Goal: Information Seeking & Learning: Learn about a topic

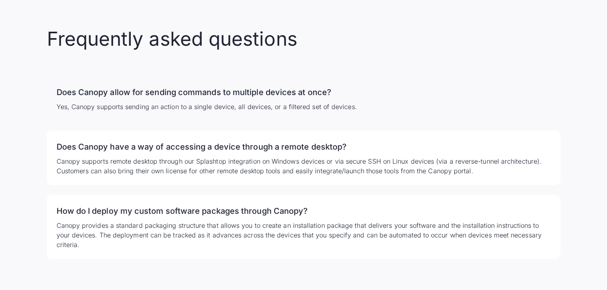
scroll to position [1564, 0]
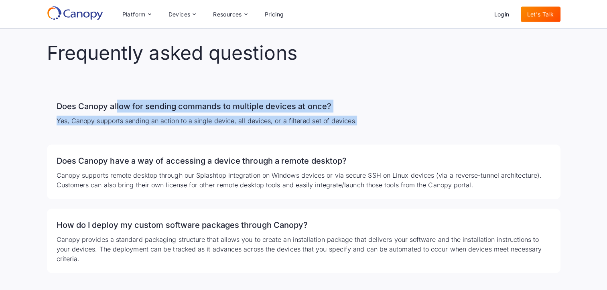
drag, startPoint x: 116, startPoint y: 95, endPoint x: 353, endPoint y: 108, distance: 237.8
click at [353, 108] on div "Does Canopy allow for sending commands to multiple devices at once? Yes, Canopy…" at bounding box center [303, 112] width 513 height 45
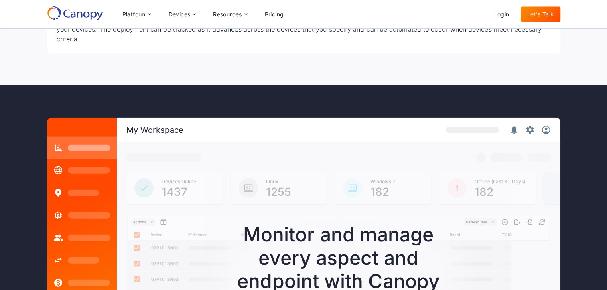
scroll to position [1765, 0]
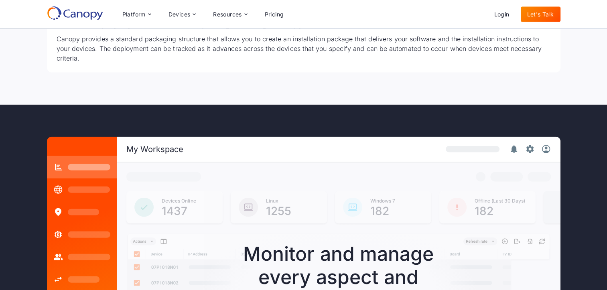
click at [104, 187] on rect at bounding box center [89, 190] width 42 height 6
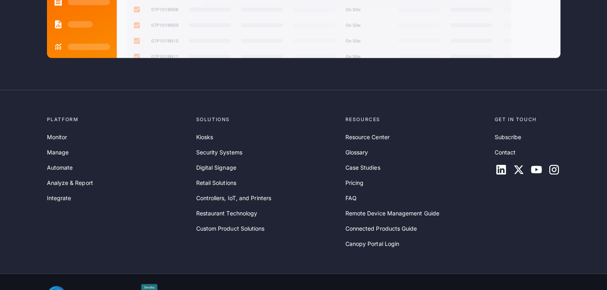
scroll to position [2137, 0]
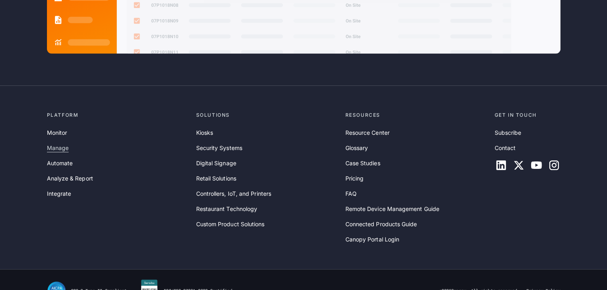
click at [58, 144] on link "Manage" at bounding box center [58, 148] width 22 height 9
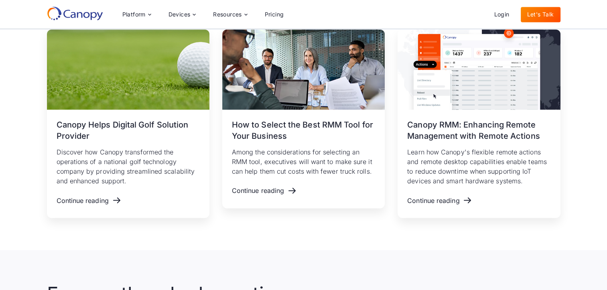
scroll to position [1123, 0]
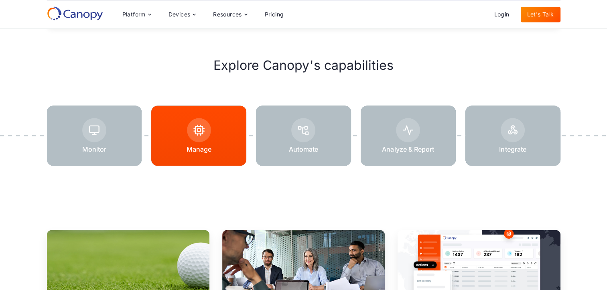
click at [293, 118] on div at bounding box center [303, 130] width 24 height 24
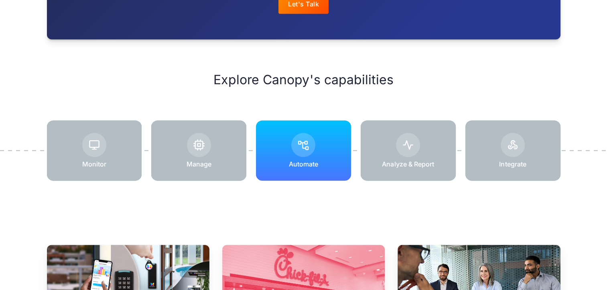
scroll to position [1203, 0]
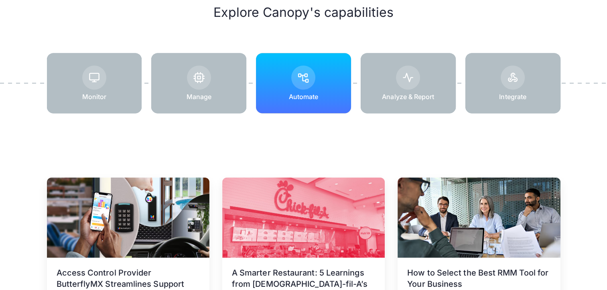
click at [391, 76] on div at bounding box center [408, 83] width 95 height 60
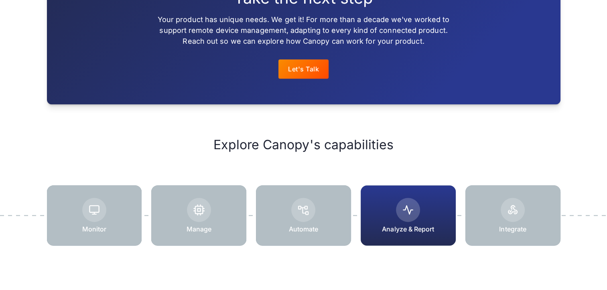
scroll to position [1043, 0]
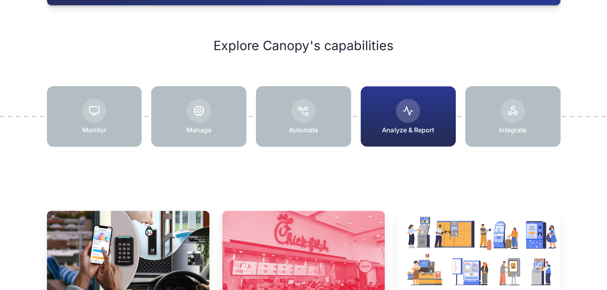
click at [534, 124] on div at bounding box center [512, 116] width 95 height 60
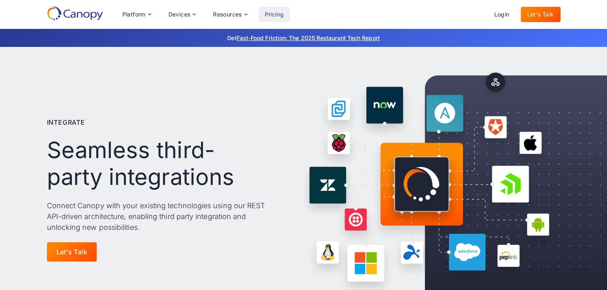
click at [281, 16] on link "Pricing" at bounding box center [274, 14] width 32 height 15
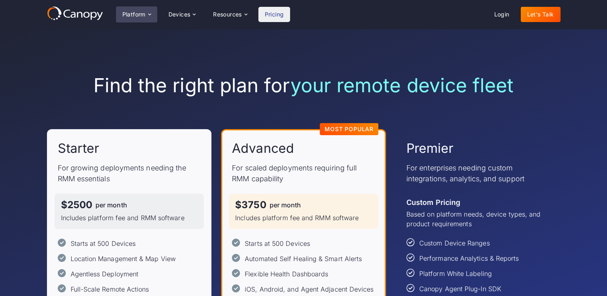
click at [144, 14] on div "Platform" at bounding box center [133, 15] width 23 height 6
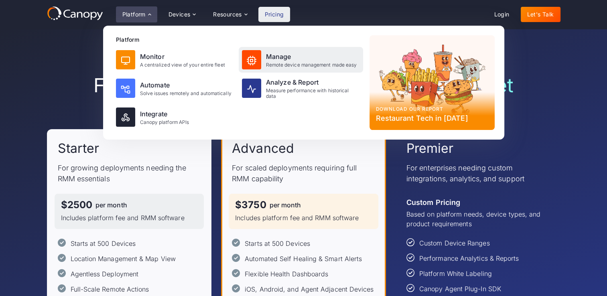
click at [263, 67] on div "Manage Remote device management made easy" at bounding box center [301, 60] width 124 height 26
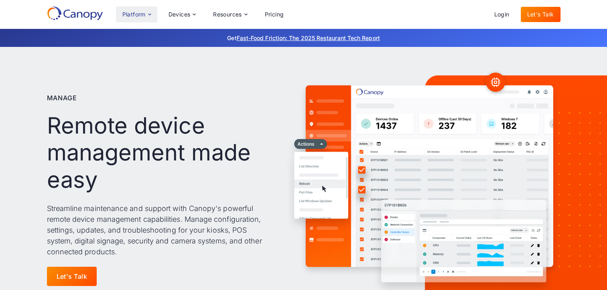
click at [135, 13] on div "Platform" at bounding box center [133, 15] width 23 height 6
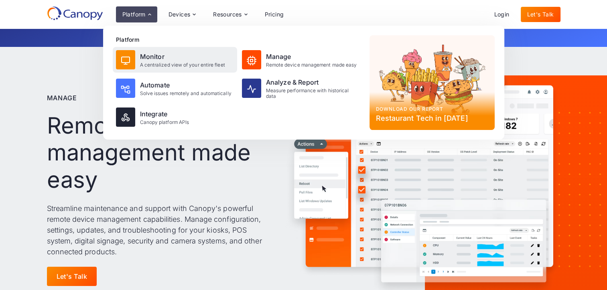
click at [144, 57] on div "Monitor" at bounding box center [182, 57] width 85 height 10
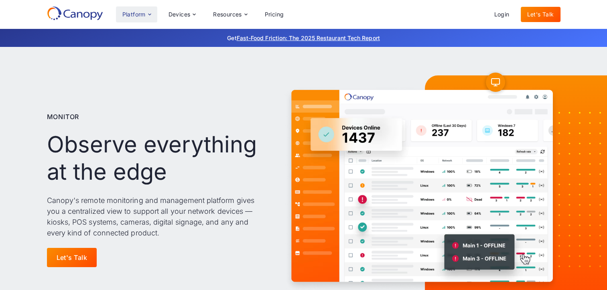
click at [139, 20] on div "Platform" at bounding box center [136, 14] width 41 height 16
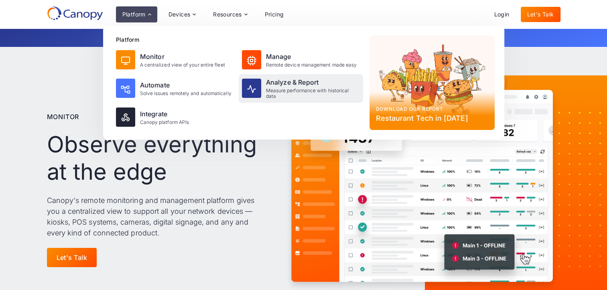
click at [272, 83] on div "Analyze & Report" at bounding box center [313, 82] width 94 height 10
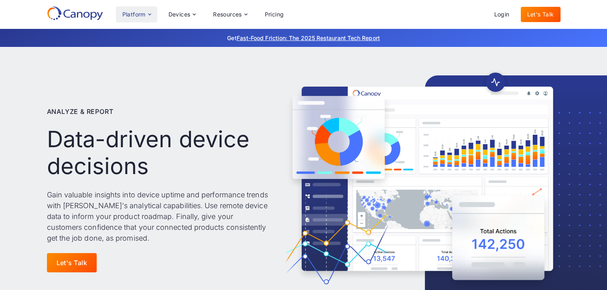
click at [127, 15] on div "Platform" at bounding box center [133, 15] width 23 height 6
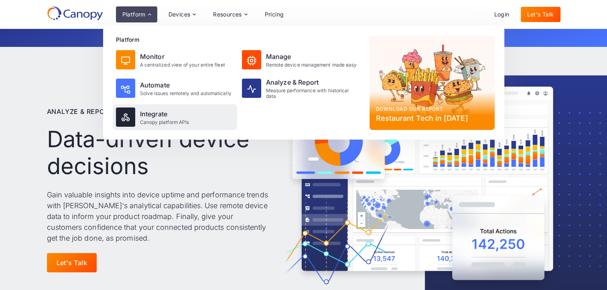
click at [144, 118] on div "Integrate" at bounding box center [164, 114] width 49 height 10
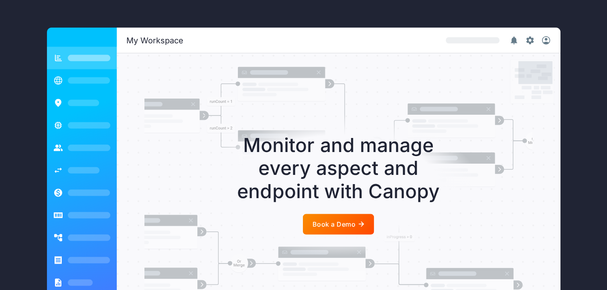
scroll to position [1644, 0]
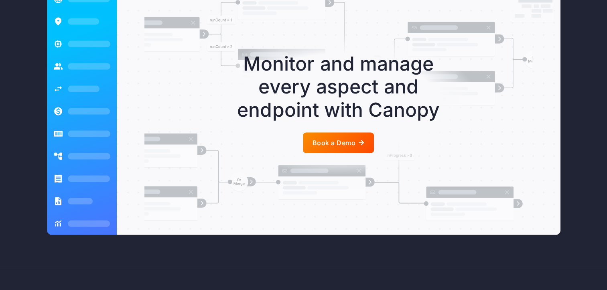
click at [330, 138] on div at bounding box center [338, 143] width 71 height 20
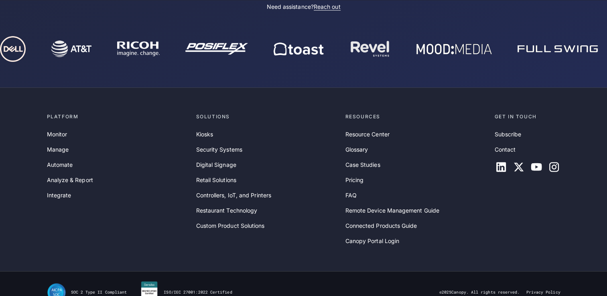
scroll to position [408, 0]
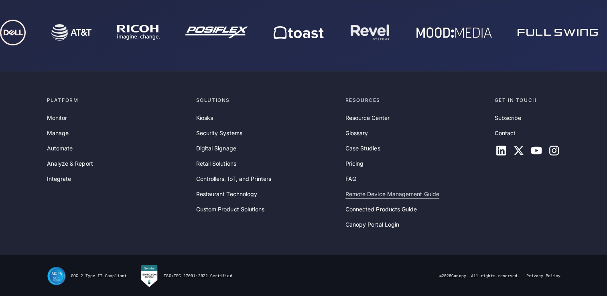
click at [368, 190] on link "Remote Device Management Guide" at bounding box center [392, 194] width 94 height 9
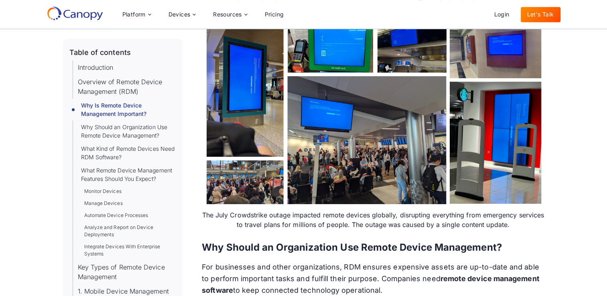
scroll to position [1123, 0]
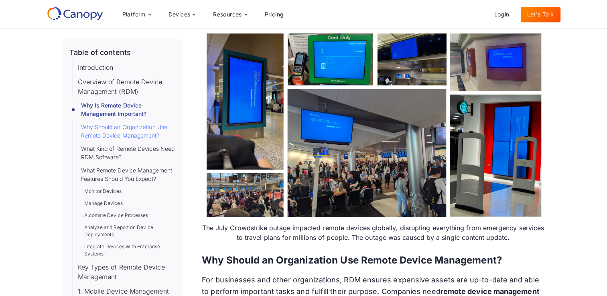
click at [112, 131] on link "Why Should an Organization Use Remote Device Management?" at bounding box center [128, 131] width 95 height 17
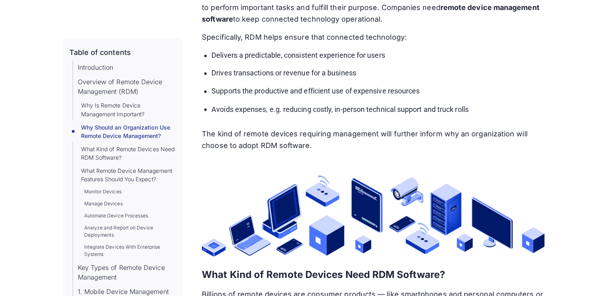
scroll to position [1411, 0]
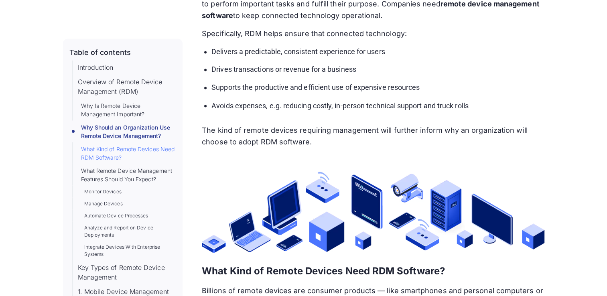
click at [124, 151] on link "What Kind of Remote Devices Need RDM Software?" at bounding box center [128, 152] width 95 height 17
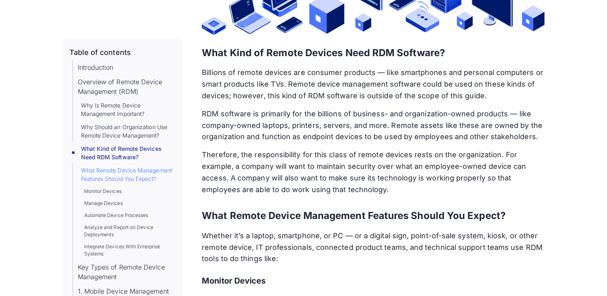
click at [117, 174] on link "What Remote Device Management Features Should You Expect?" at bounding box center [128, 174] width 95 height 17
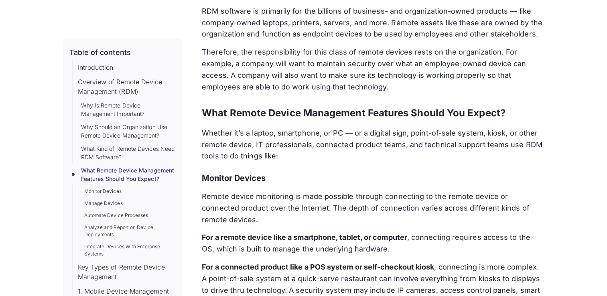
scroll to position [1792, 0]
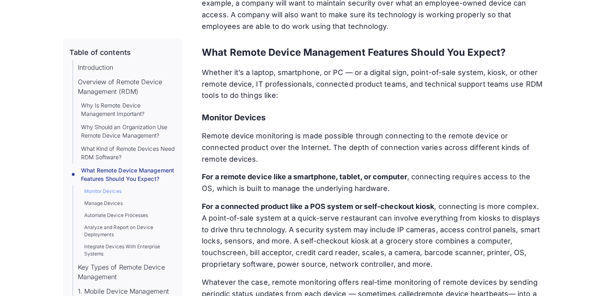
click at [108, 195] on link "Monitor Devices" at bounding box center [102, 191] width 37 height 7
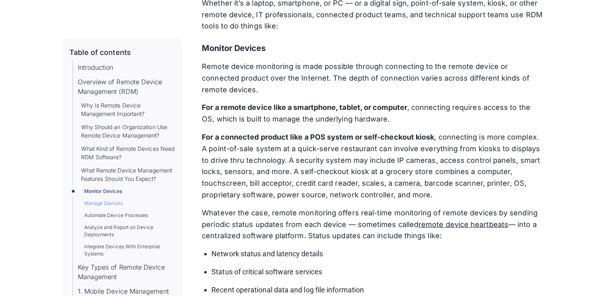
click at [109, 207] on link "Manage Devices" at bounding box center [103, 203] width 39 height 7
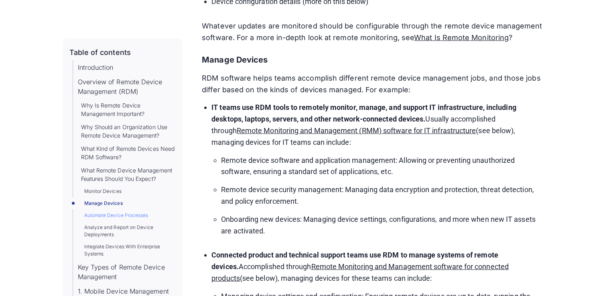
click at [113, 219] on link "Automate Device Processes" at bounding box center [116, 215] width 64 height 7
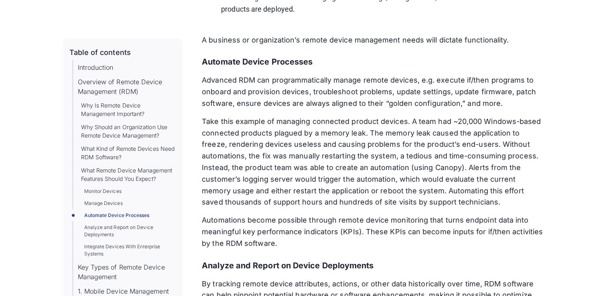
scroll to position [2545, 0]
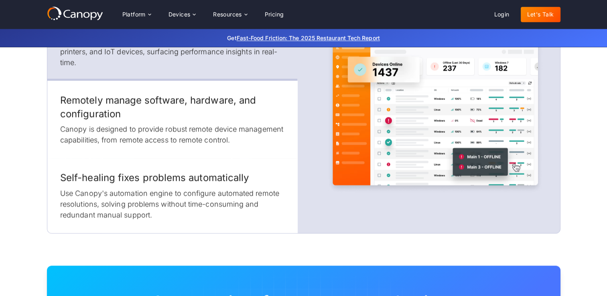
scroll to position [1083, 0]
